Goal: Download file/media

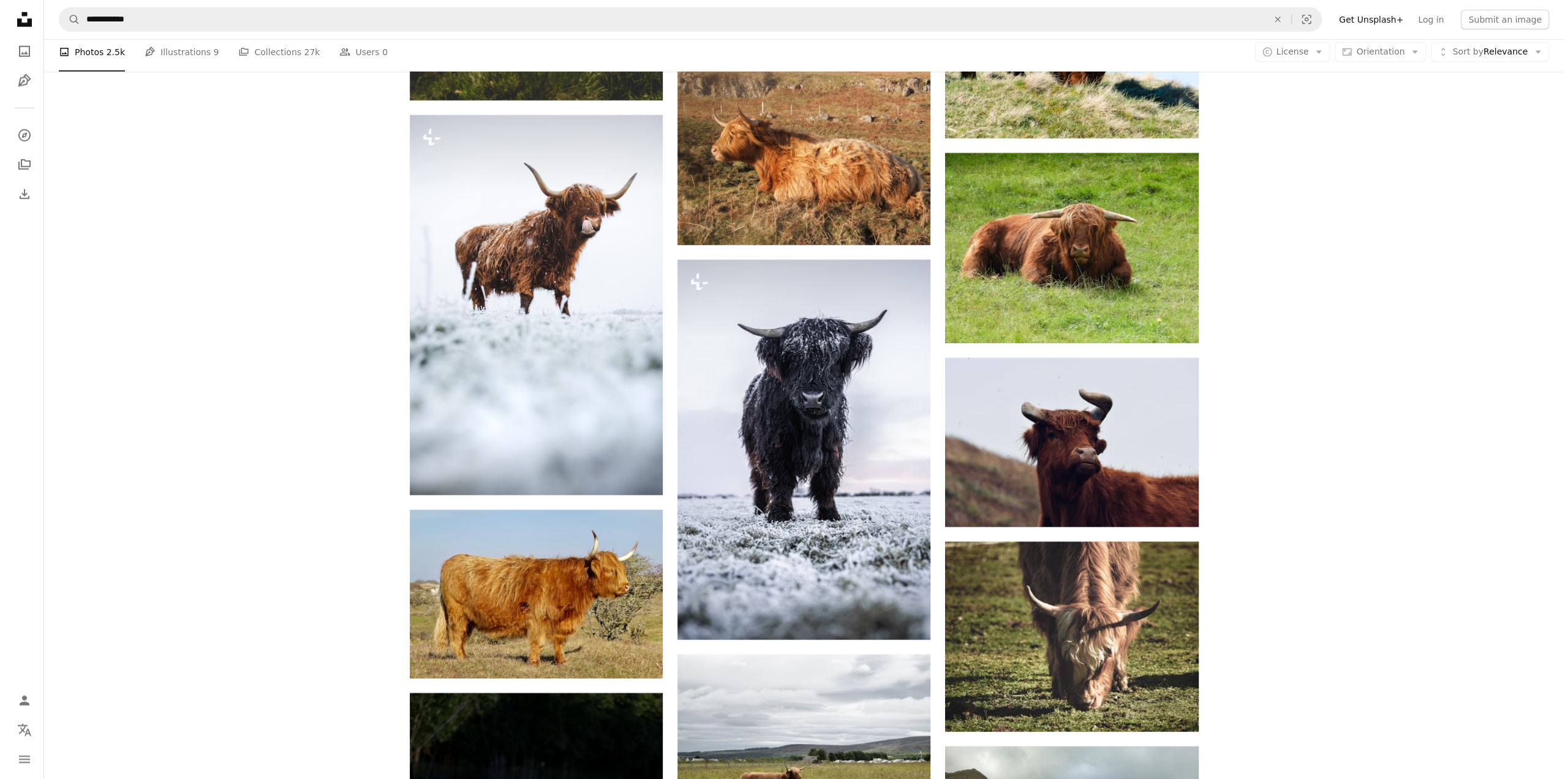
scroll to position [0, 331]
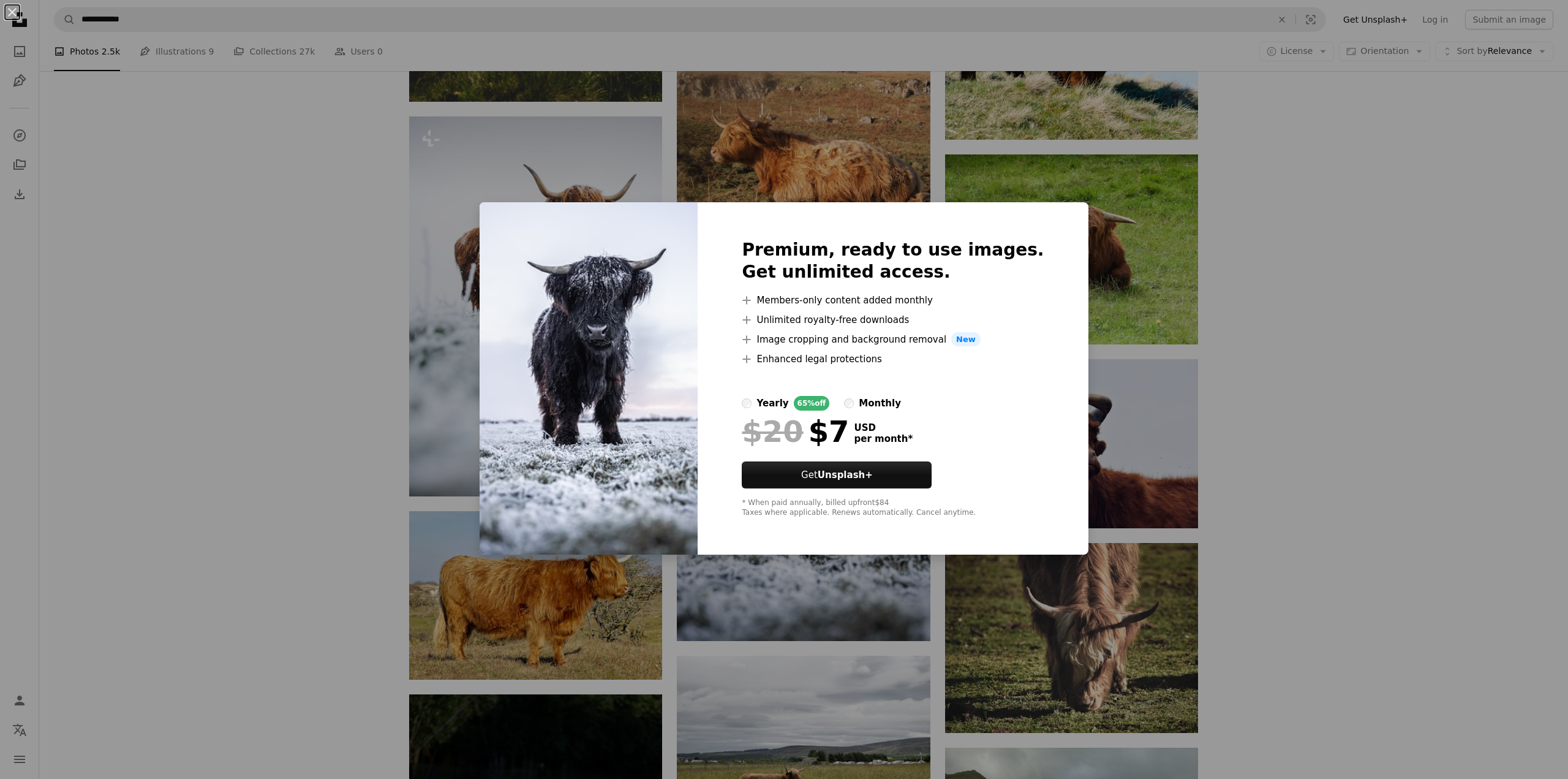
click at [1311, 414] on div "An X shape Premium, ready to use images. Get unlimited access. A plus sign Memb…" at bounding box center [784, 390] width 1568 height 779
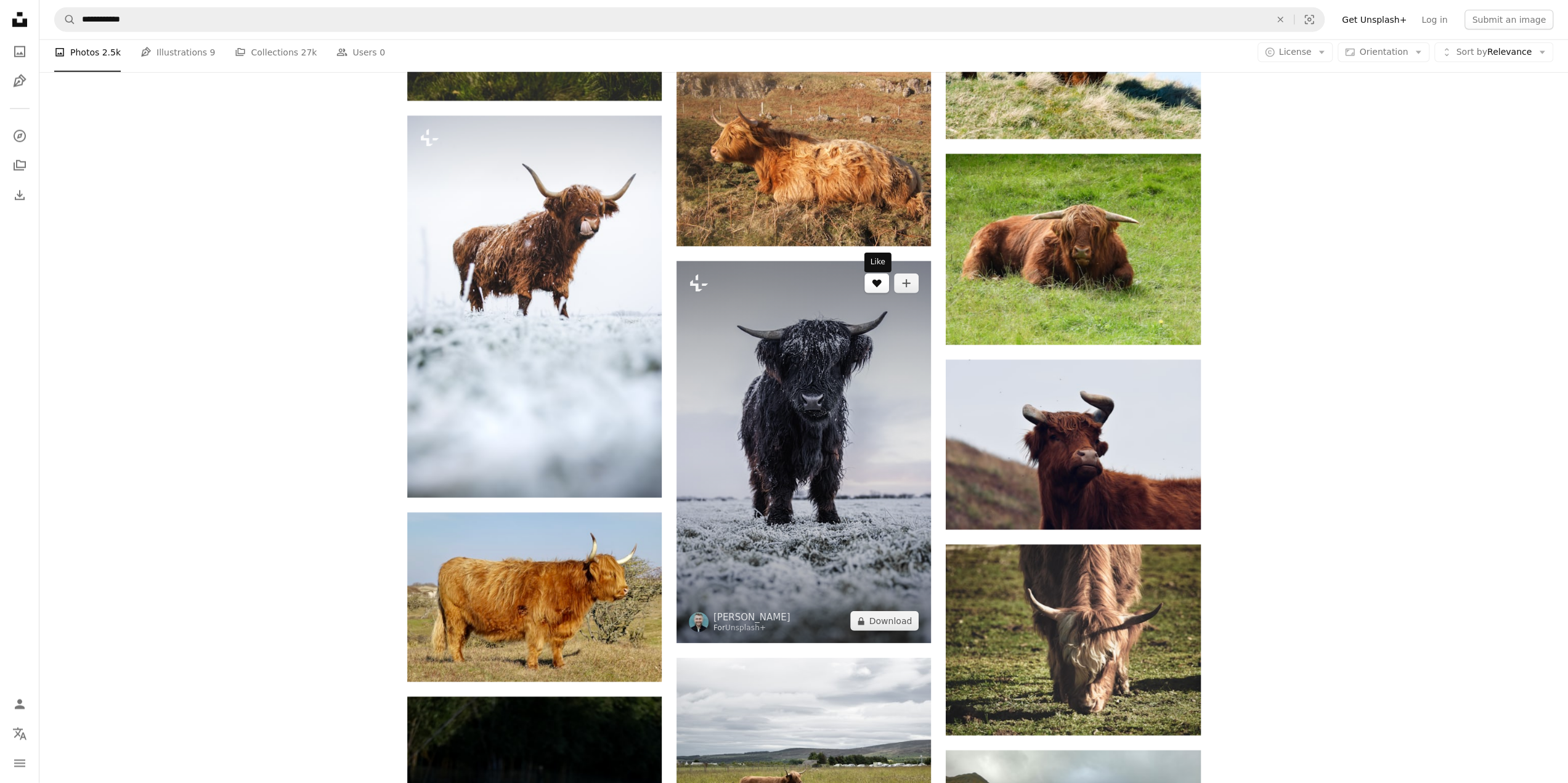
click at [884, 287] on button "A heart" at bounding box center [877, 283] width 25 height 20
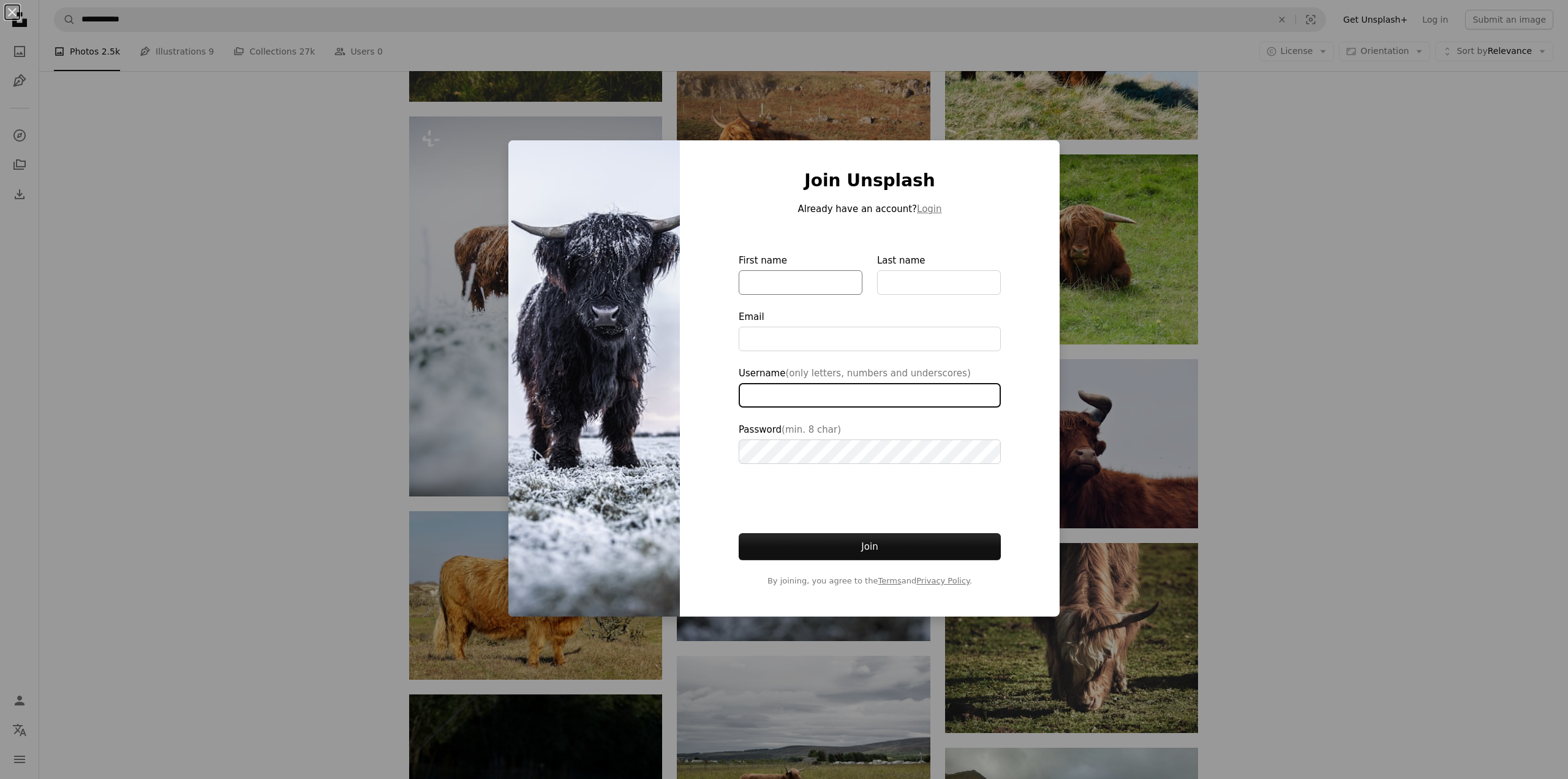
type input "**********"
click at [926, 212] on button "Login" at bounding box center [929, 208] width 24 height 15
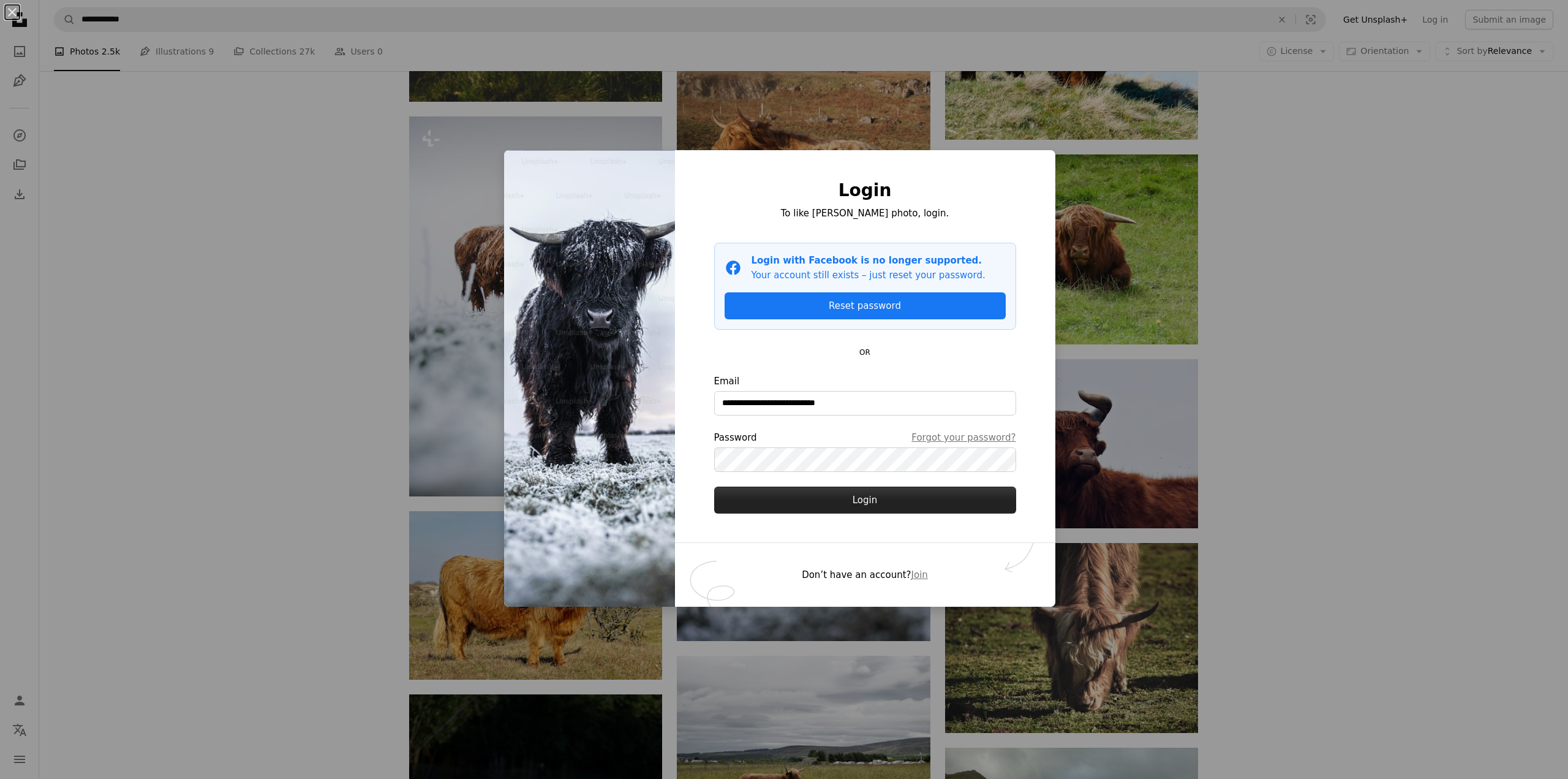
click at [786, 507] on button "Login" at bounding box center [865, 499] width 302 height 27
